Goal: Communication & Community: Answer question/provide support

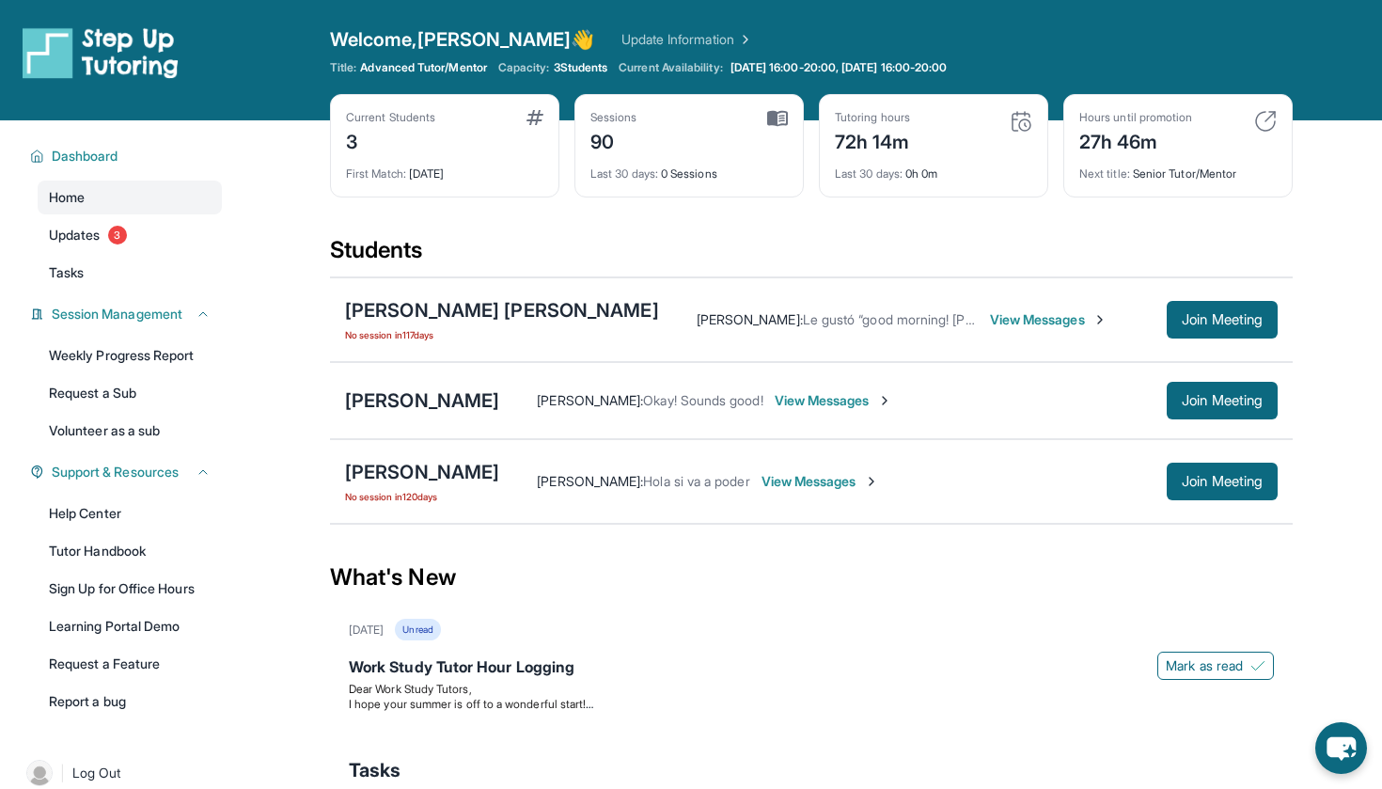
click at [990, 314] on span "View Messages" at bounding box center [1048, 319] width 117 height 19
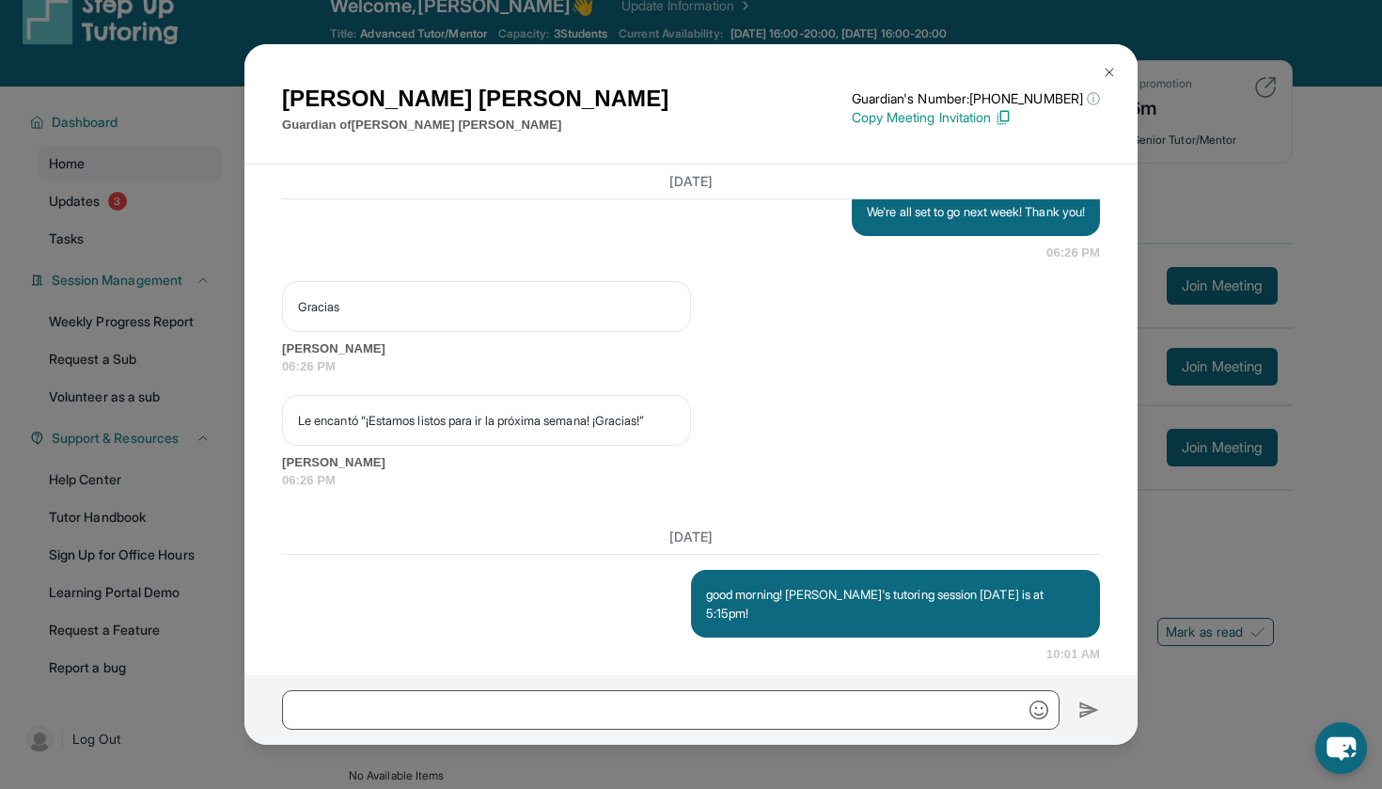
scroll to position [45854, 0]
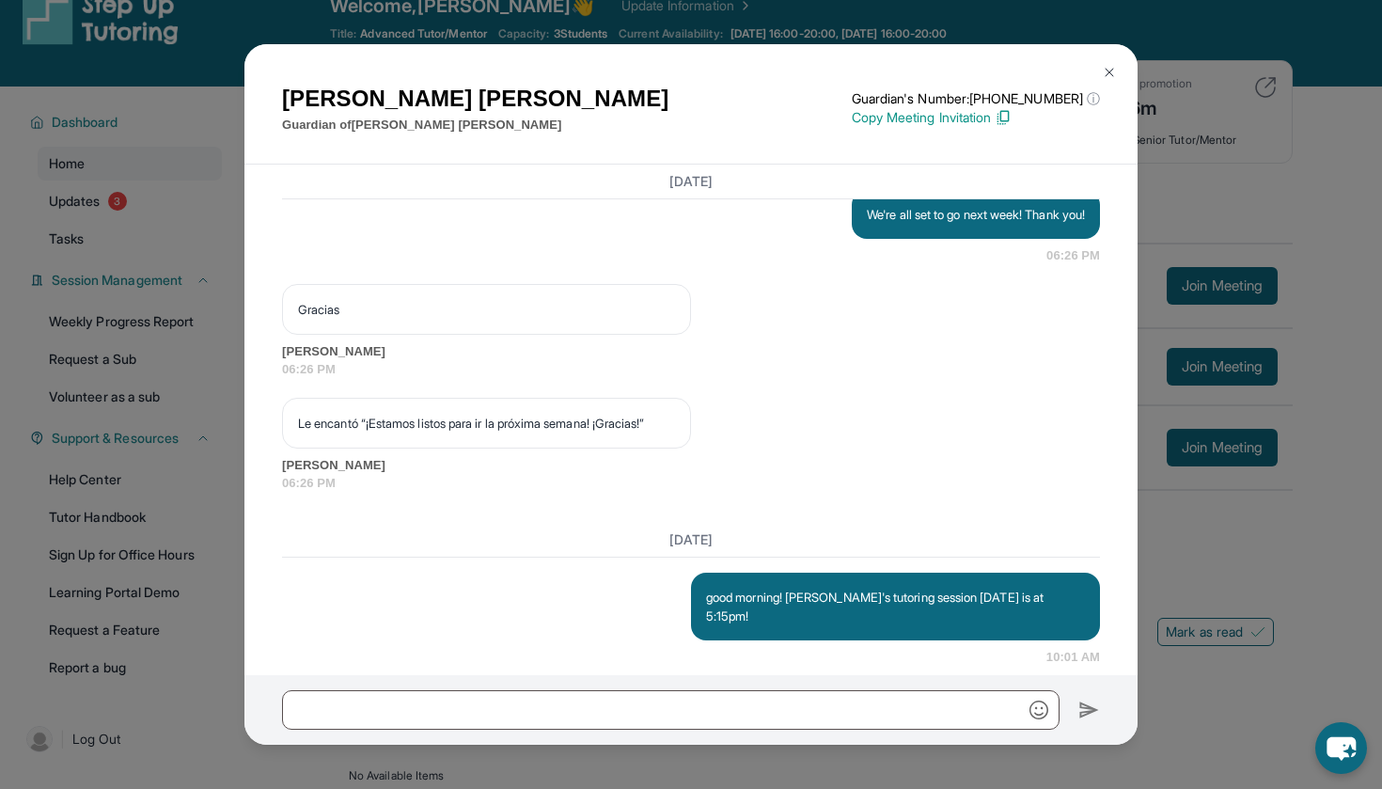
drag, startPoint x: 446, startPoint y: 490, endPoint x: 299, endPoint y: 487, distance: 147.6
click at [299, 18] on p "[EMAIL_ADDRESS][DOMAIN_NAME]" at bounding box center [486, 8] width 377 height 19
copy p "[EMAIL_ADDRESS][DOMAIN_NAME]"
click at [1108, 66] on img at bounding box center [1109, 72] width 15 height 15
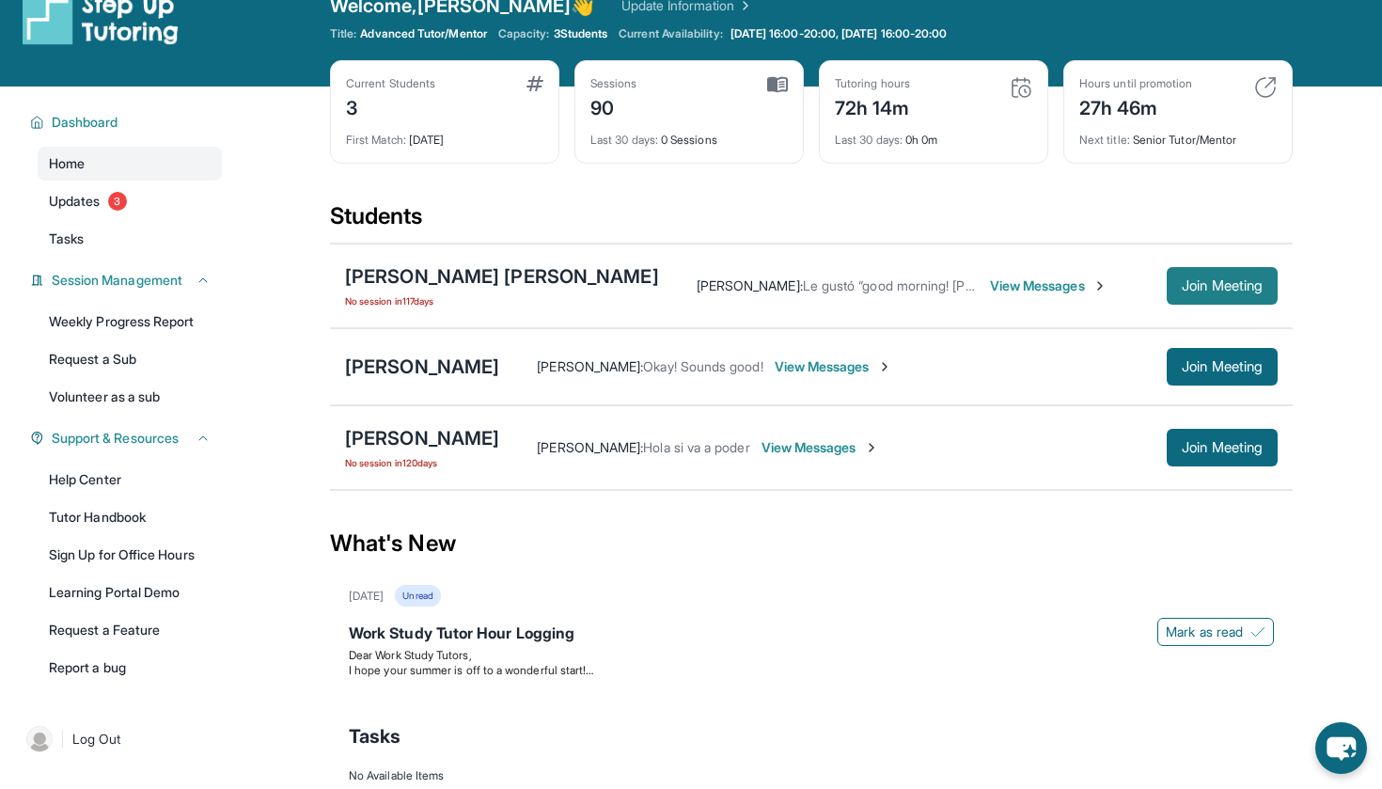
click at [1194, 286] on span "Join Meeting" at bounding box center [1221, 285] width 81 height 11
click at [445, 273] on div "[PERSON_NAME] [PERSON_NAME]" at bounding box center [502, 276] width 314 height 26
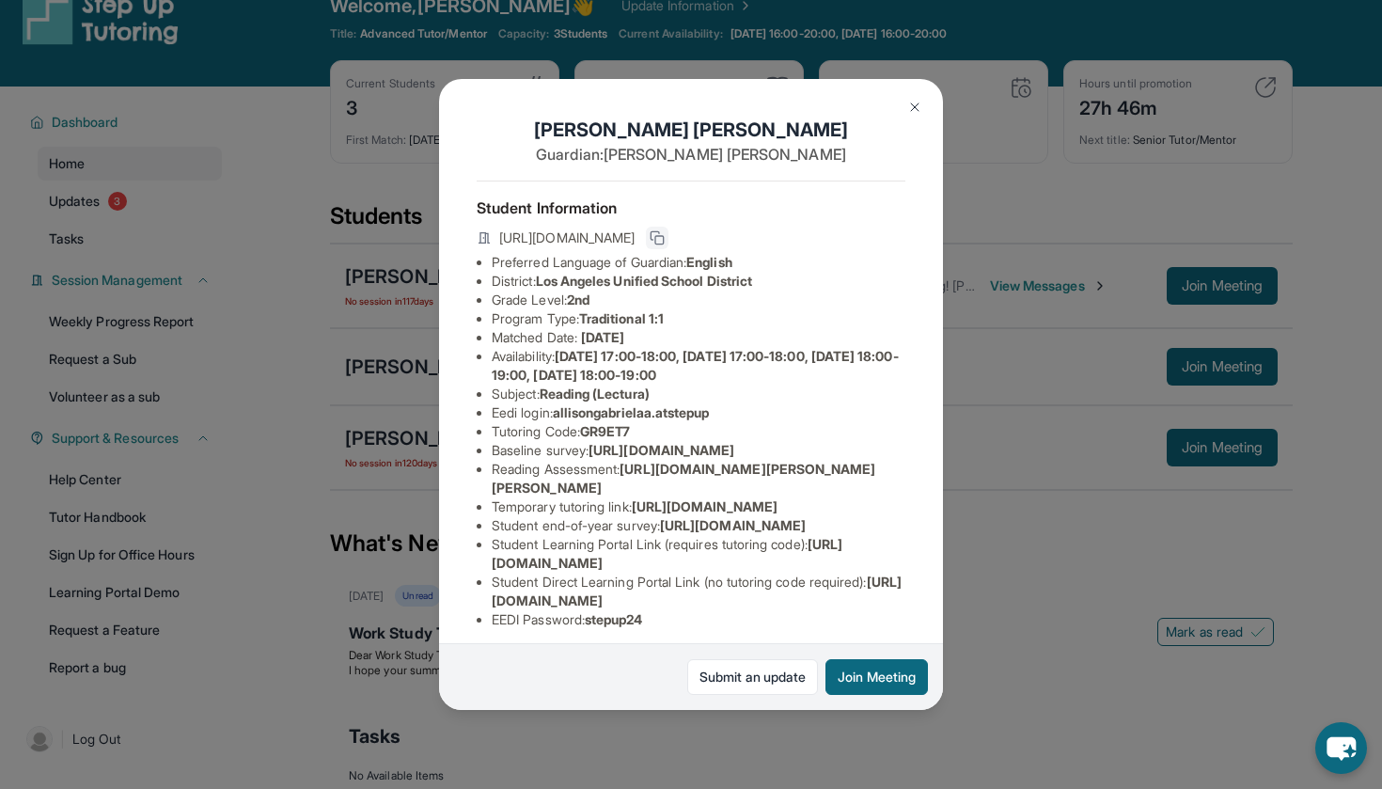
click at [664, 239] on rect at bounding box center [659, 240] width 8 height 8
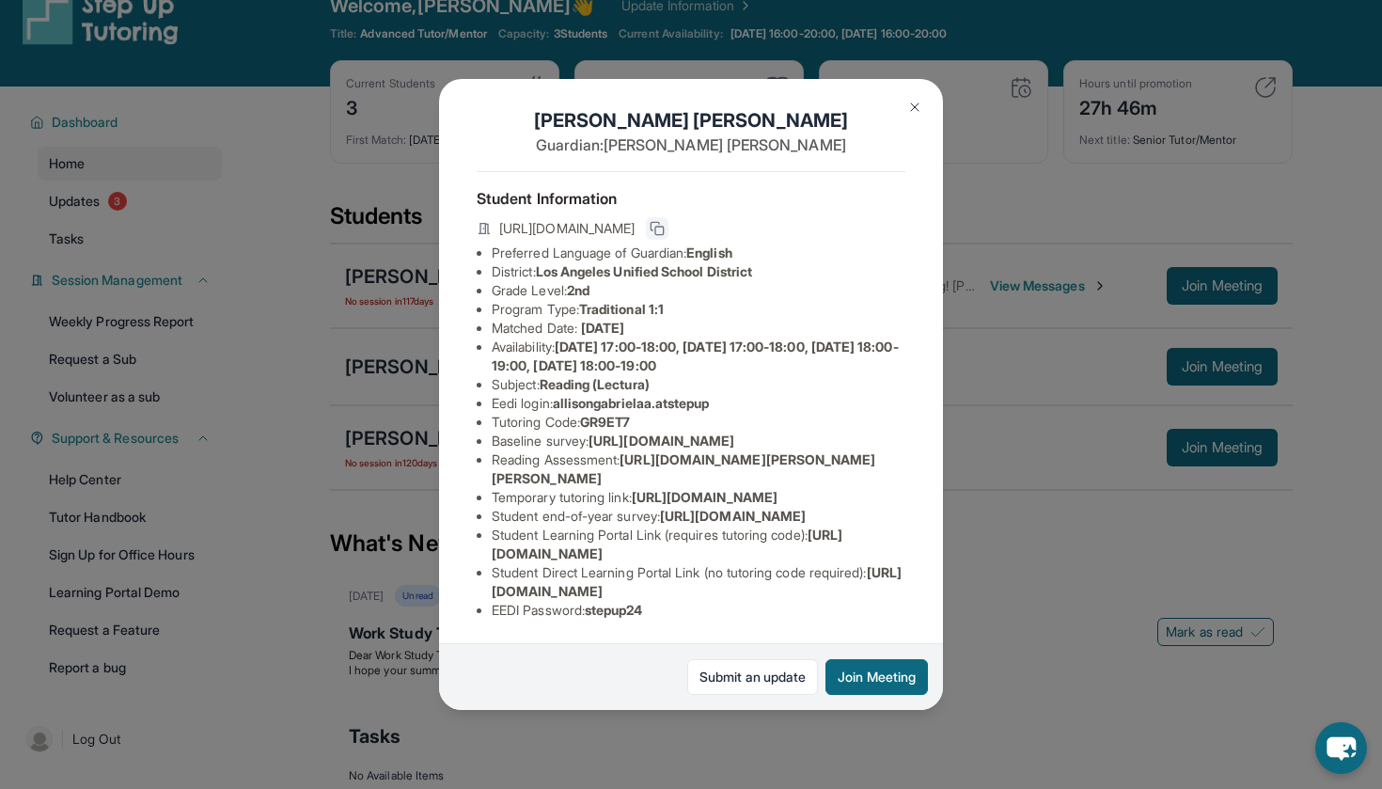
scroll to position [179, 0]
click at [632, 489] on span "[URL][DOMAIN_NAME]" at bounding box center [705, 497] width 146 height 16
click at [591, 488] on li "Temporary tutoring link : [URL][DOMAIN_NAME]" at bounding box center [699, 497] width 414 height 19
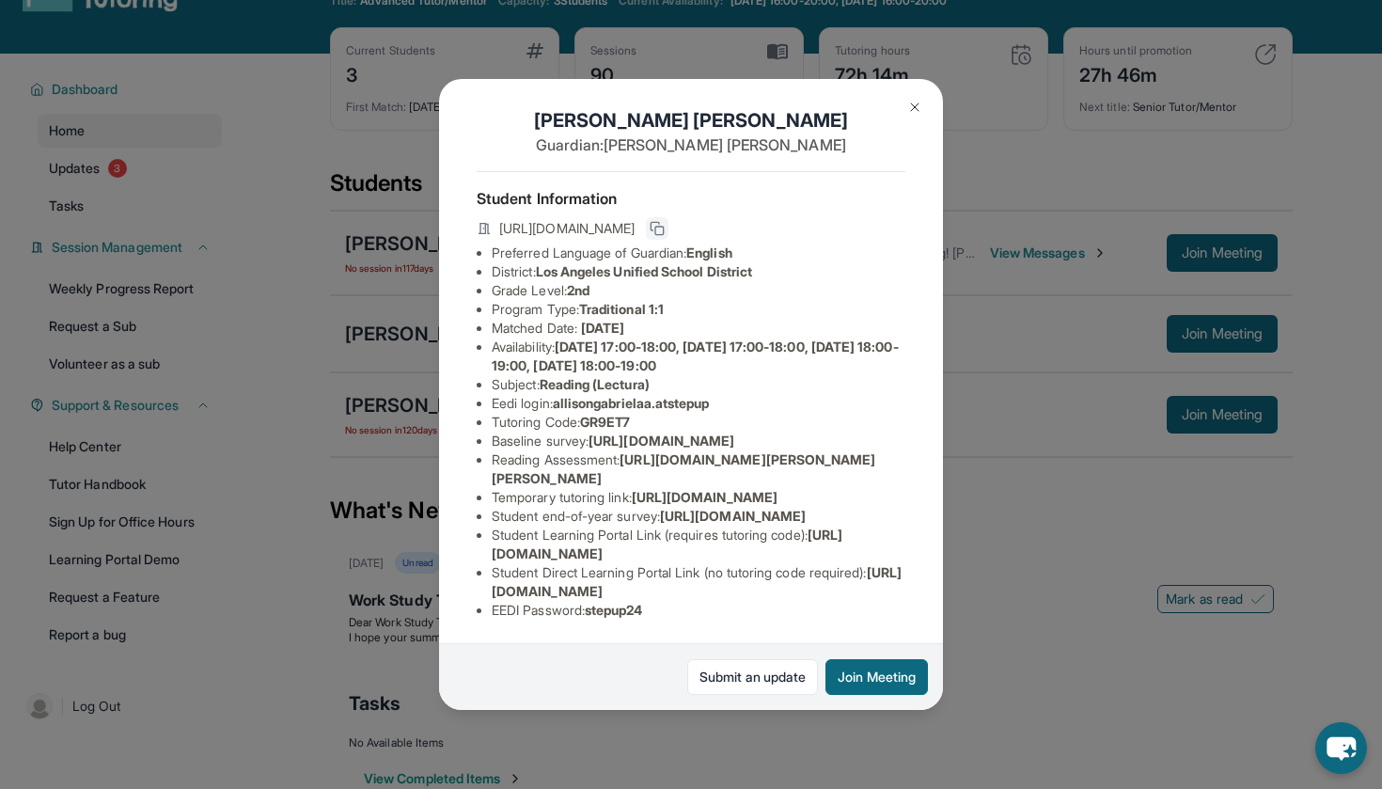
scroll to position [70, 0]
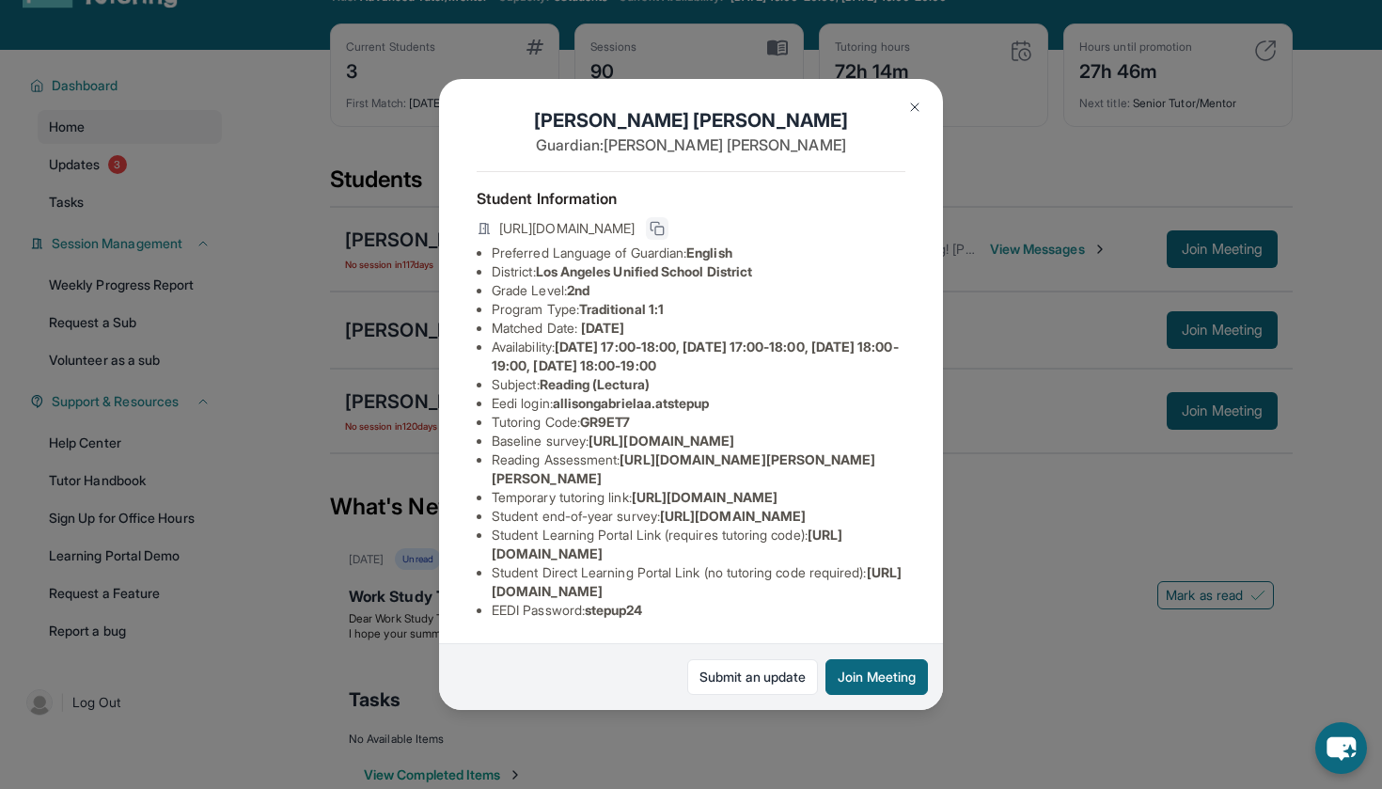
click at [571, 589] on span "[URL][DOMAIN_NAME]" at bounding box center [697, 581] width 410 height 35
copy li "Student Direct Learning Portal Link (no tutoring code required) : [URL][DOMAIN_…"
click at [1164, 208] on div "[PERSON_NAME] [PERSON_NAME] Guardian: [PERSON_NAME] Student Information [URL][D…" at bounding box center [691, 394] width 1382 height 789
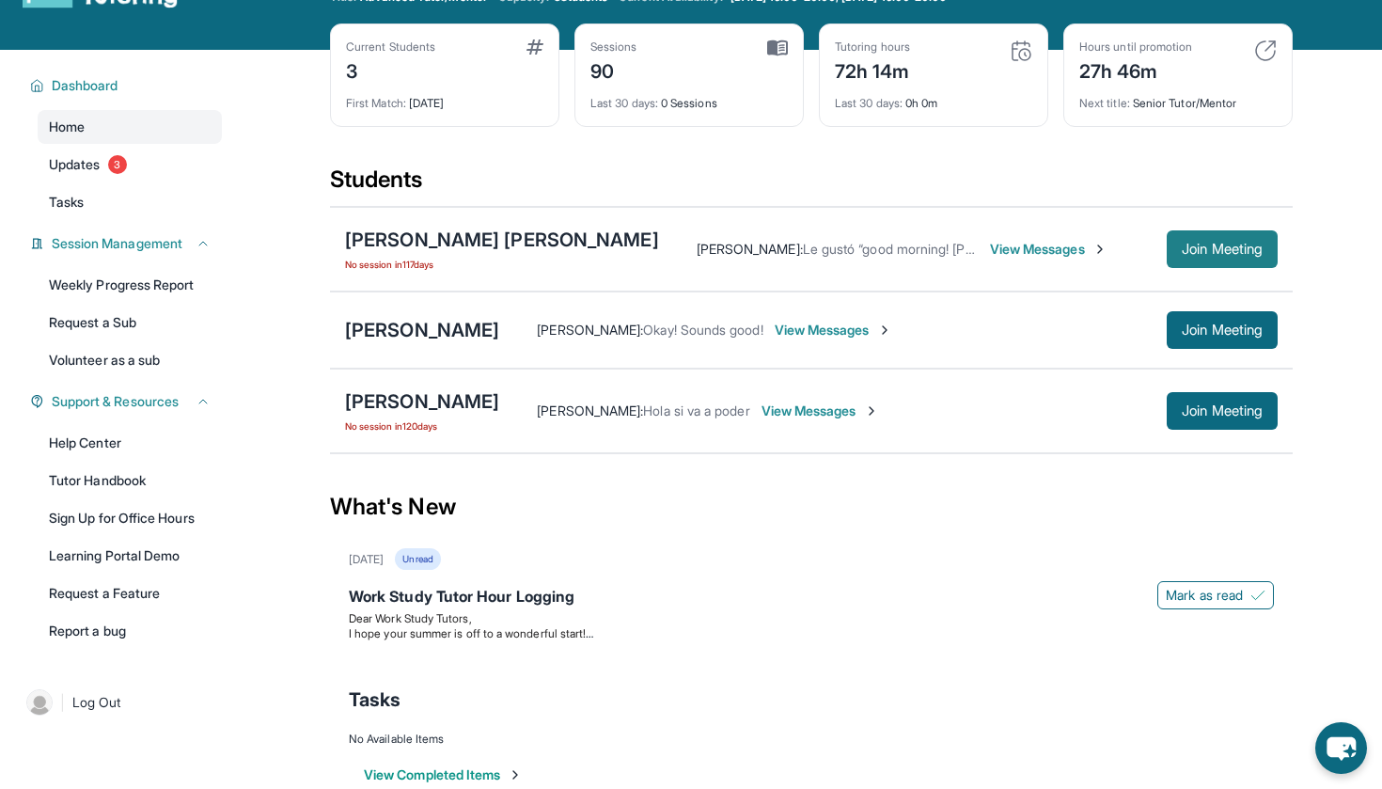
click at [1205, 238] on button "Join Meeting" at bounding box center [1221, 249] width 111 height 38
click at [502, 236] on div "[PERSON_NAME] [PERSON_NAME]" at bounding box center [502, 240] width 314 height 26
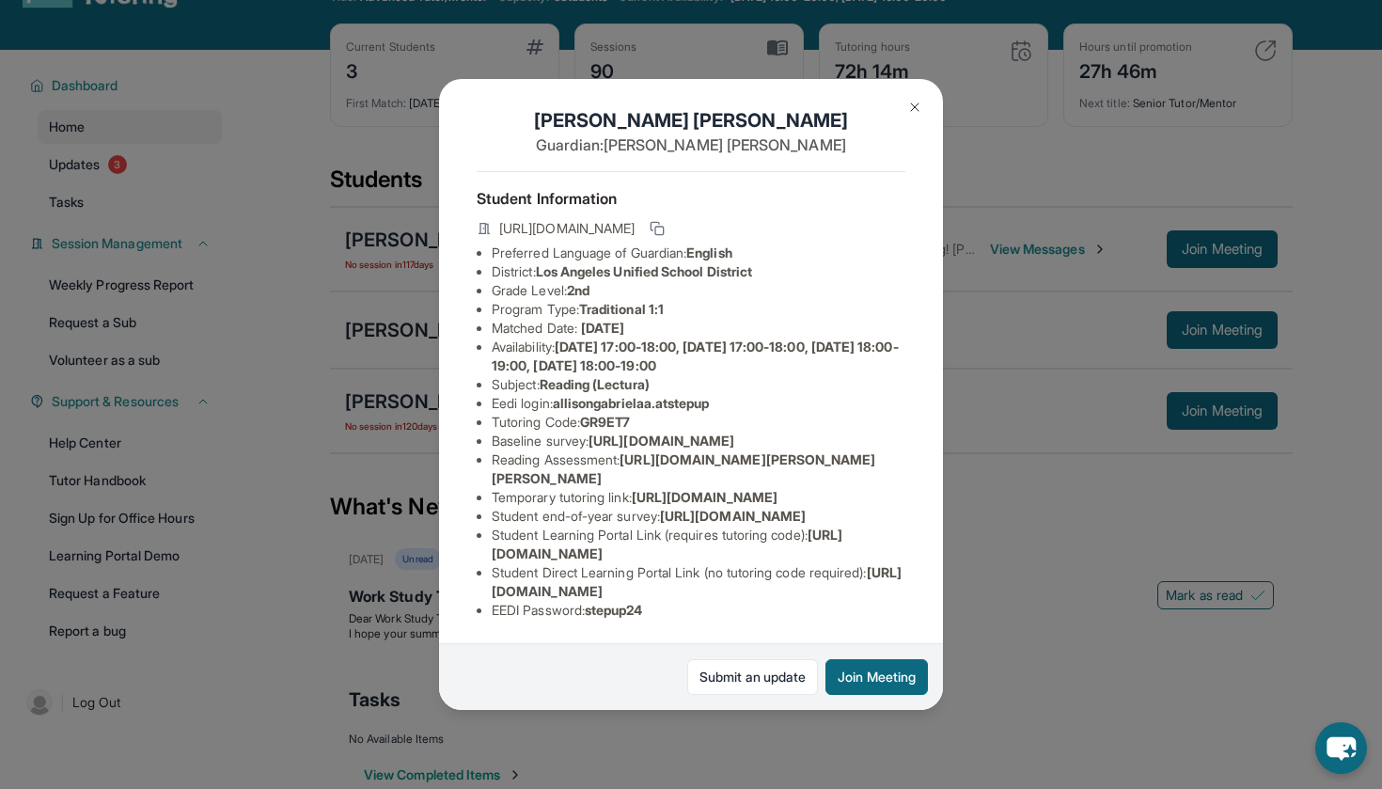
scroll to position [179, 0]
click at [520, 555] on span "[URL][DOMAIN_NAME]" at bounding box center [667, 543] width 351 height 35
copy li "Student Learning Portal Link (requires tutoring code) : [URL][DOMAIN_NAME]"
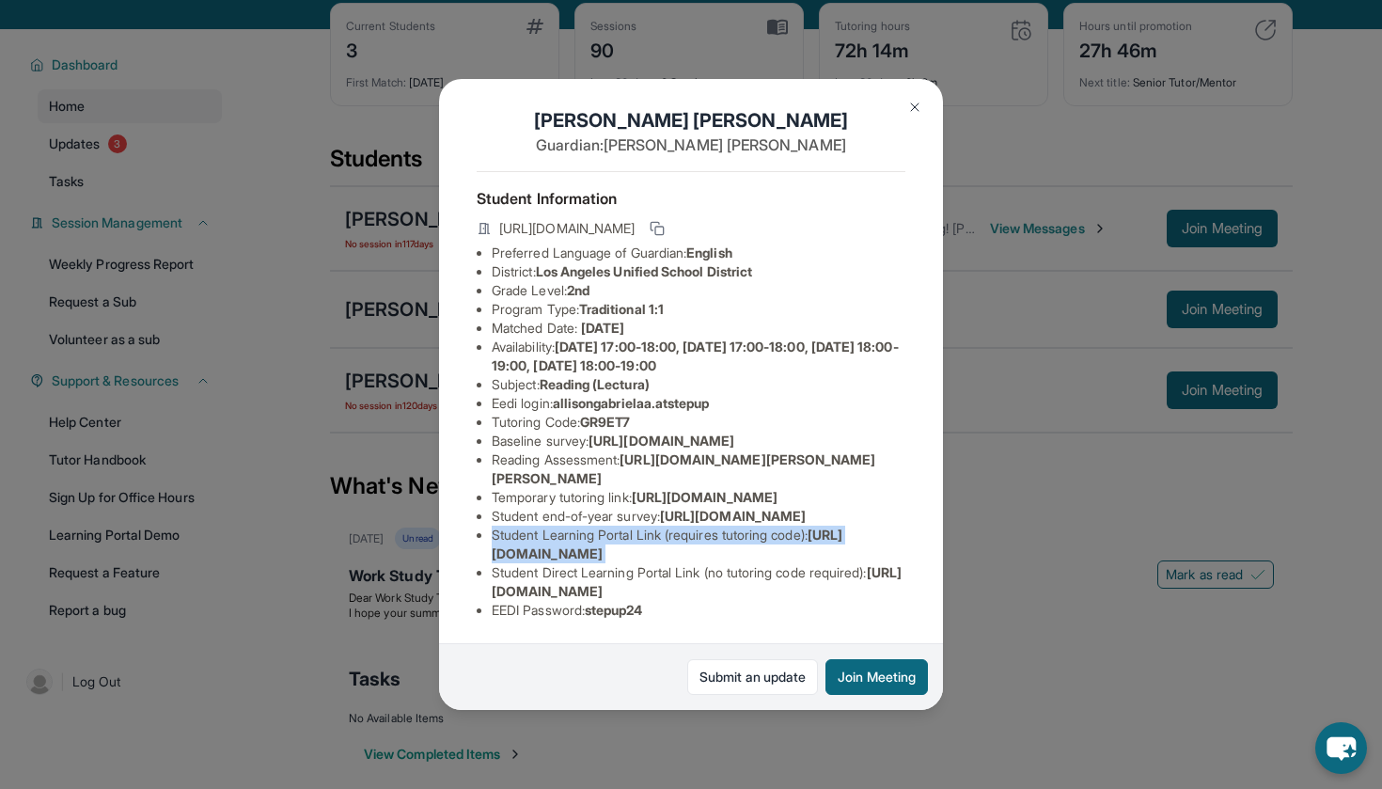
scroll to position [168, 0]
drag, startPoint x: 636, startPoint y: 431, endPoint x: 493, endPoint y: 417, distance: 143.6
click at [493, 488] on li "Temporary tutoring link : [URL][DOMAIN_NAME]" at bounding box center [699, 497] width 414 height 19
copy li "[URL][DOMAIN_NAME]"
click at [914, 104] on img at bounding box center [914, 107] width 15 height 15
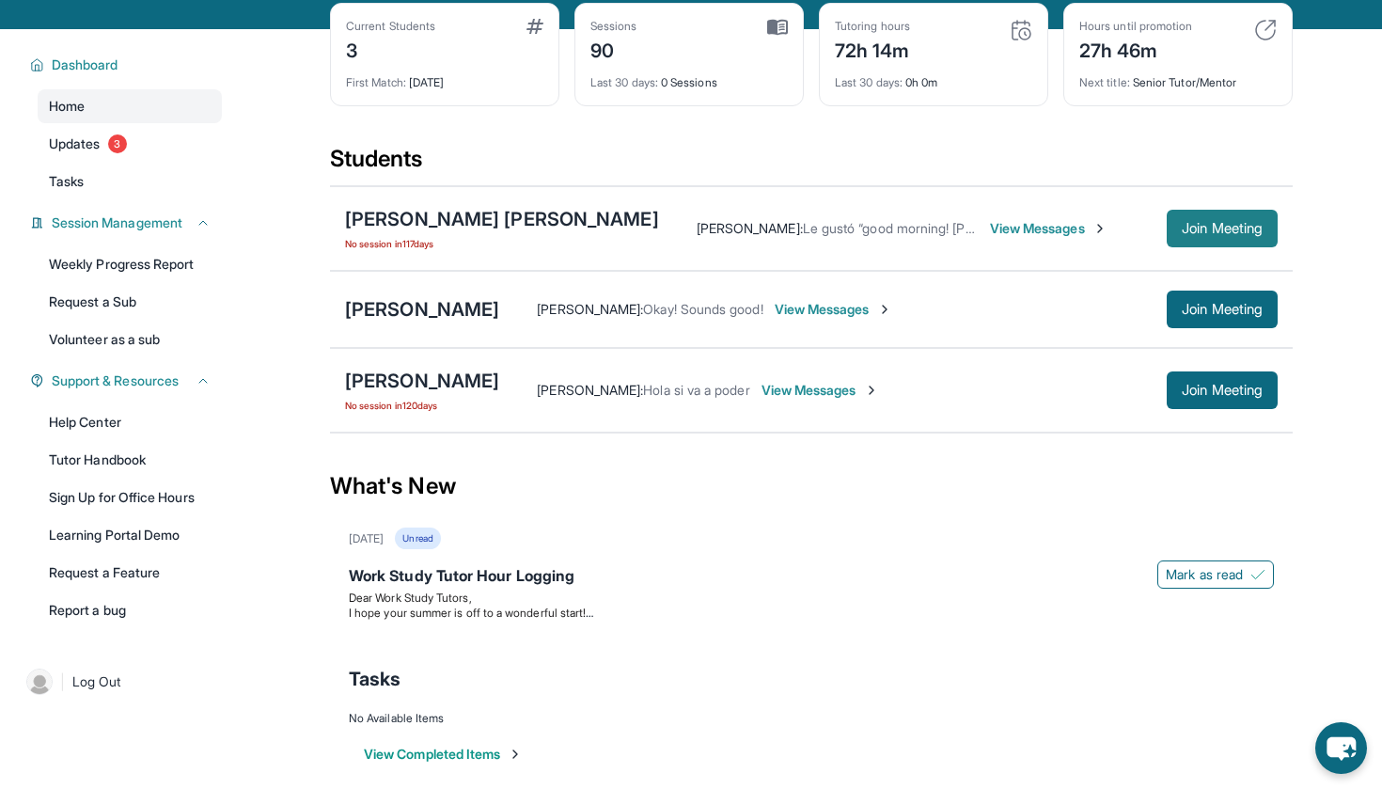
click at [1187, 232] on span "Join Meeting" at bounding box center [1221, 228] width 81 height 11
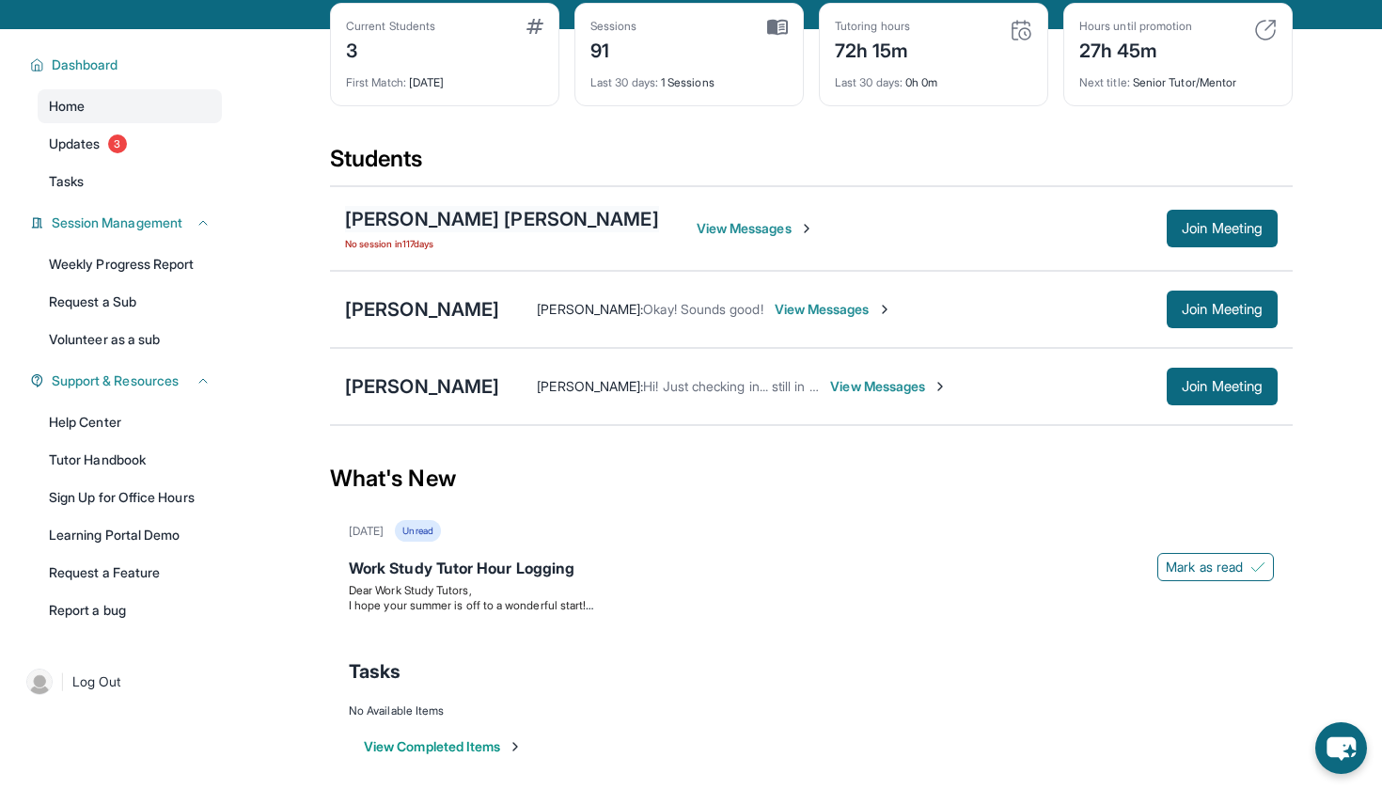
click at [533, 223] on div "[PERSON_NAME] [PERSON_NAME]" at bounding box center [502, 219] width 314 height 26
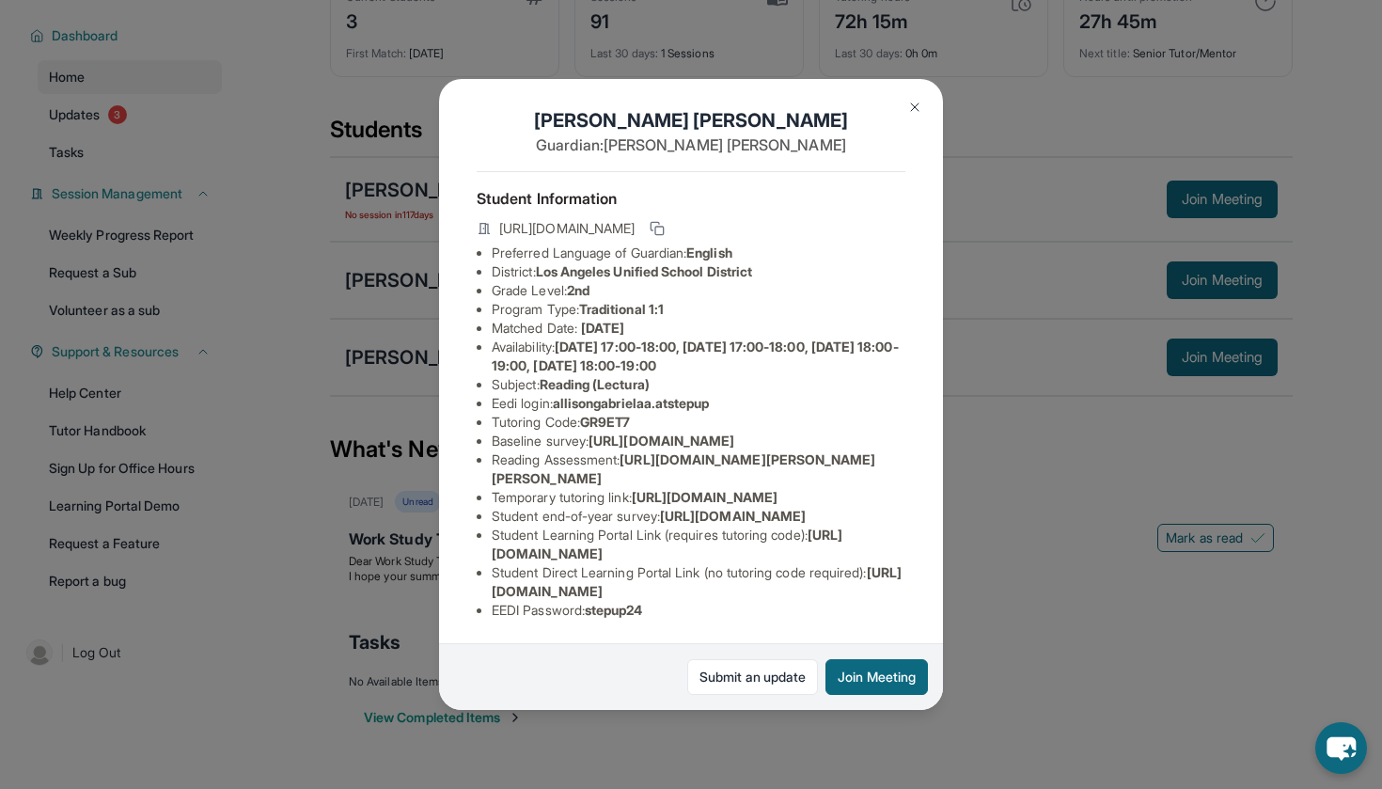
scroll to position [179, 0]
click at [1016, 224] on div "[PERSON_NAME] [PERSON_NAME] Guardian: [PERSON_NAME] Student Information [URL][D…" at bounding box center [691, 394] width 1382 height 789
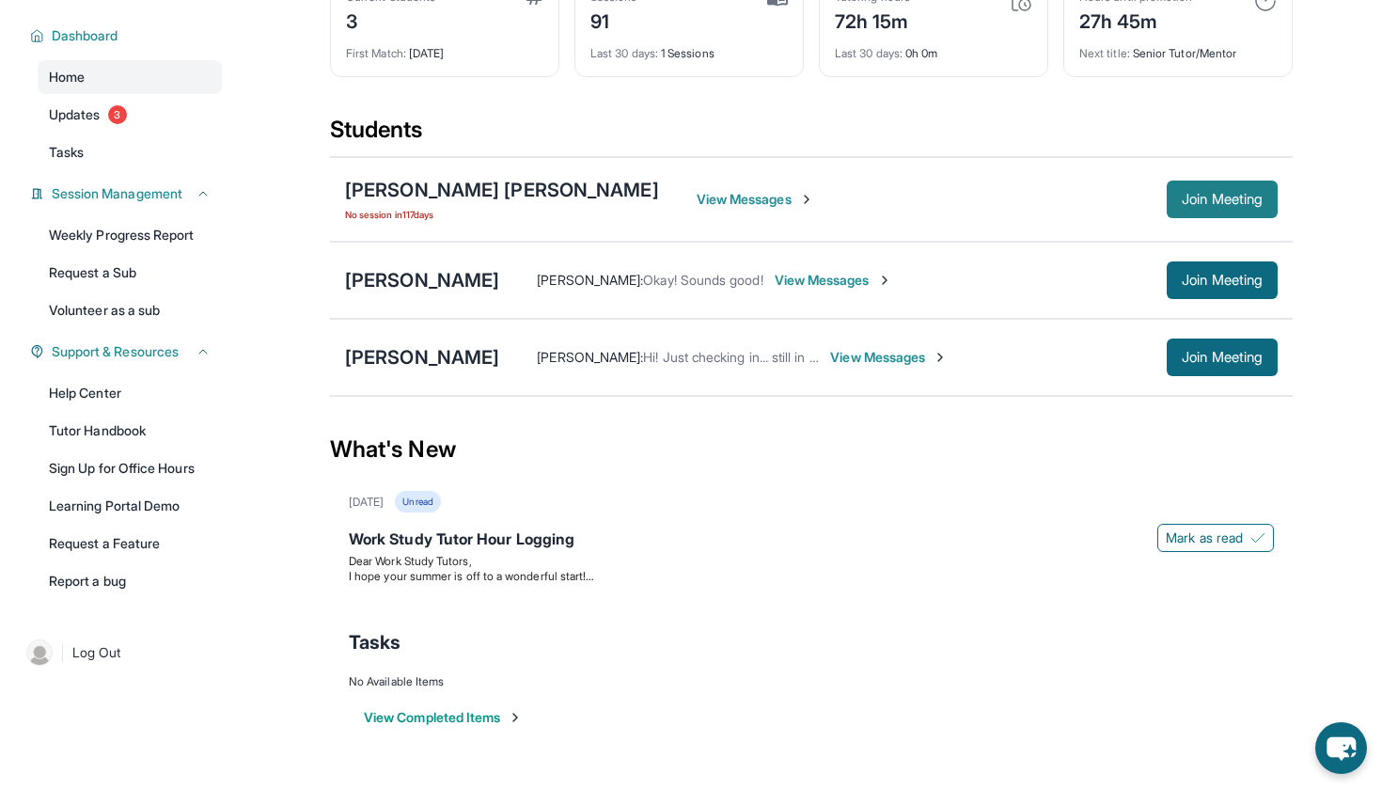
click at [1239, 201] on span "Join Meeting" at bounding box center [1221, 199] width 81 height 11
click at [505, 197] on div "[PERSON_NAME] [PERSON_NAME]" at bounding box center [502, 190] width 314 height 26
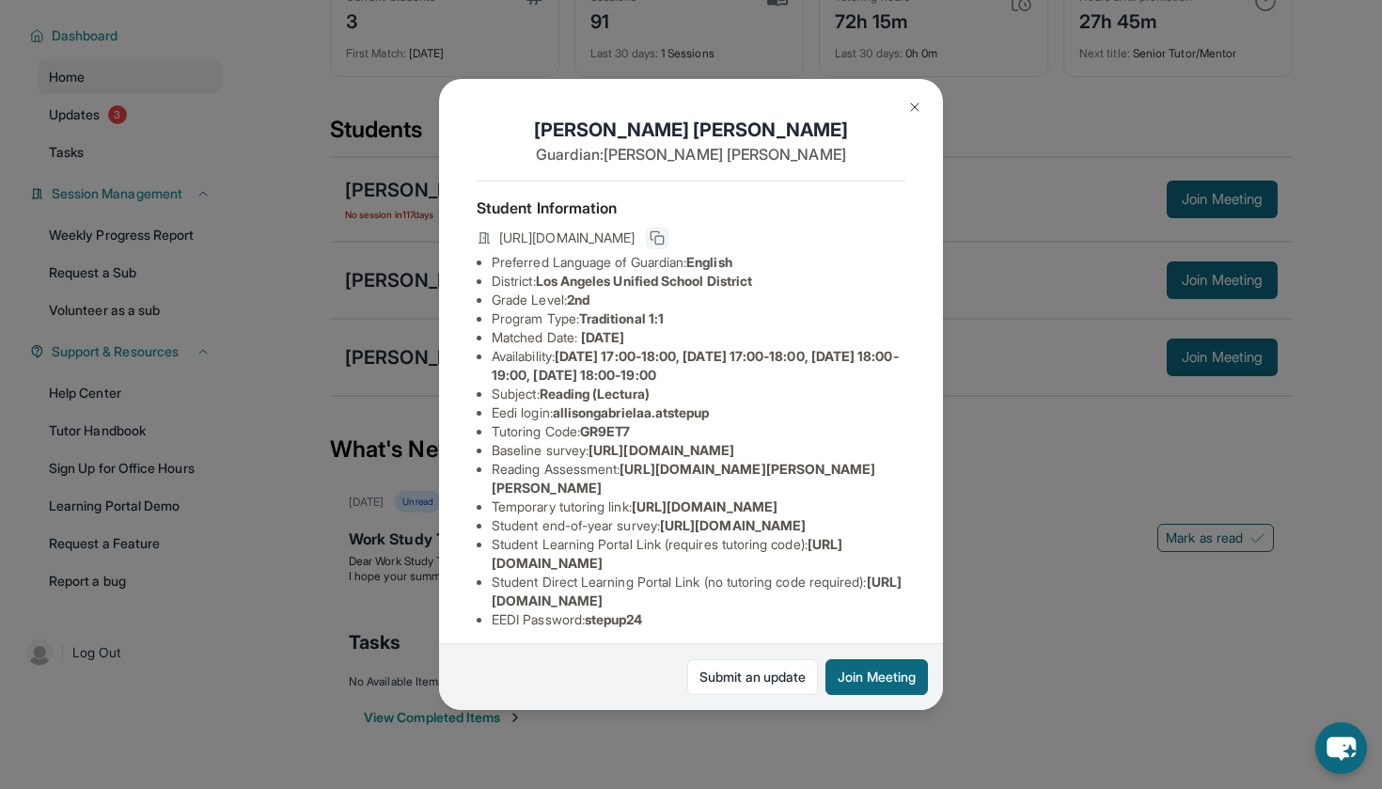
click at [665, 241] on icon at bounding box center [656, 237] width 15 height 15
click at [851, 684] on button "Join Meeting" at bounding box center [876, 677] width 102 height 36
